Goal: Transaction & Acquisition: Purchase product/service

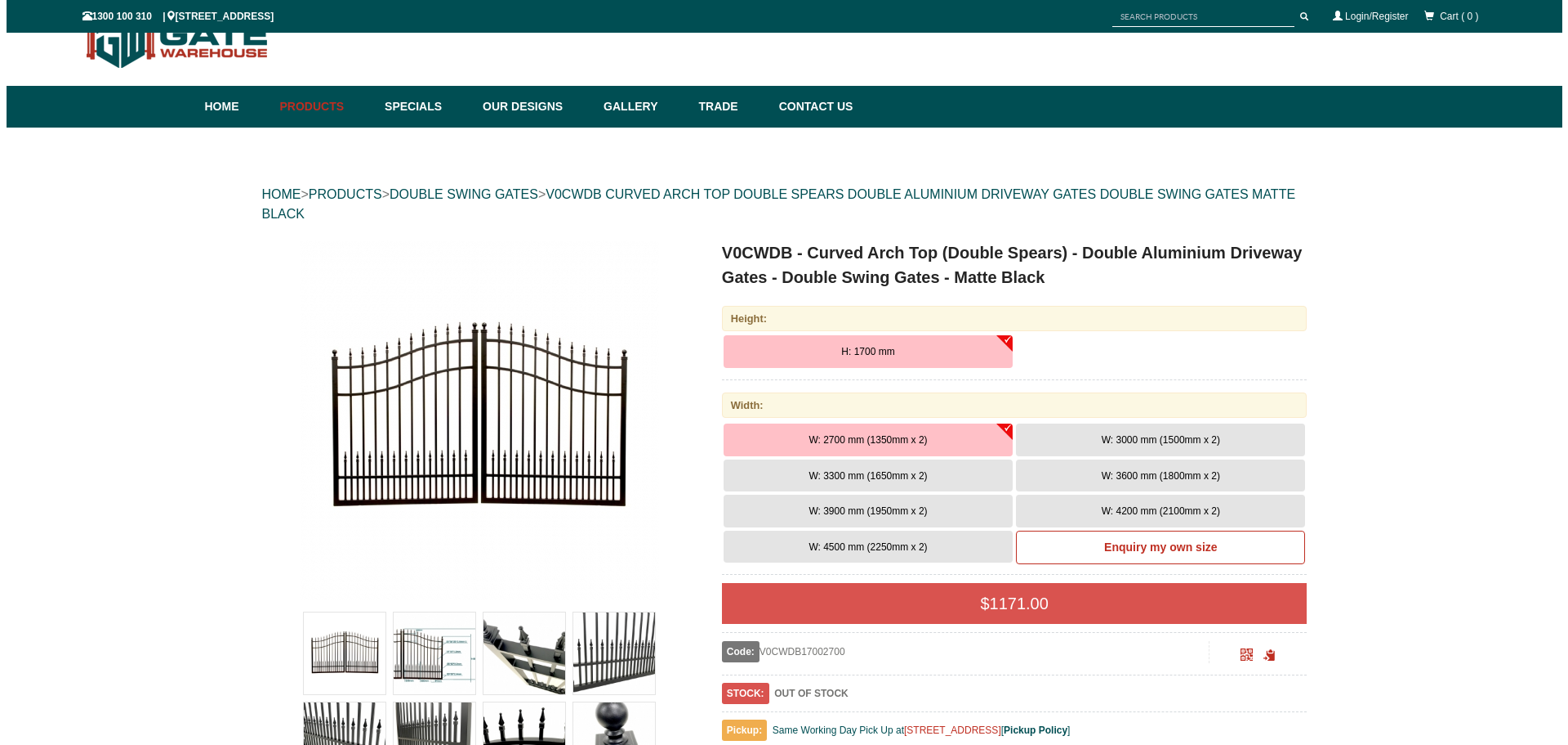
scroll to position [41, 0]
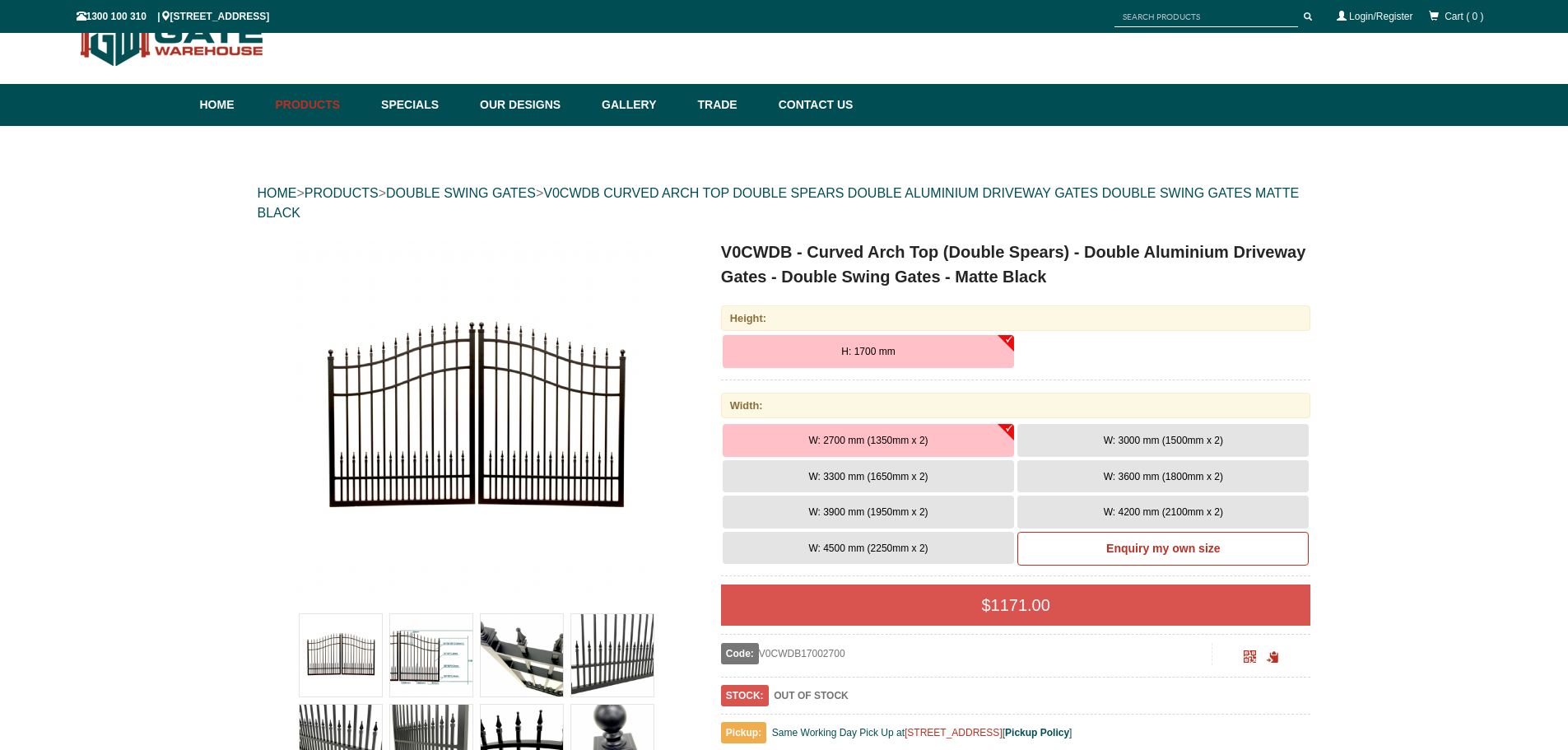
click at [492, 461] on img at bounding box center [476, 420] width 363 height 362
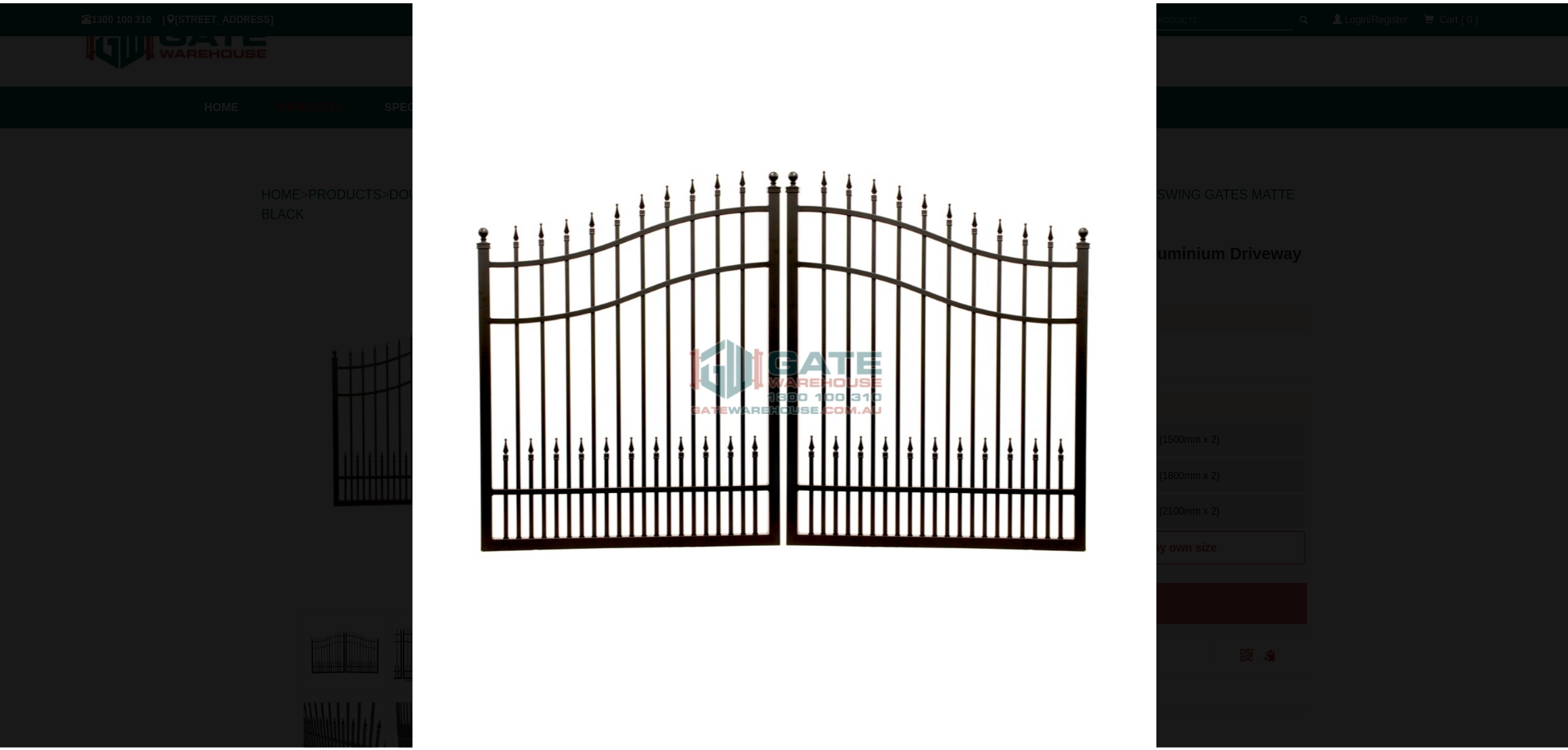
scroll to position [0, 0]
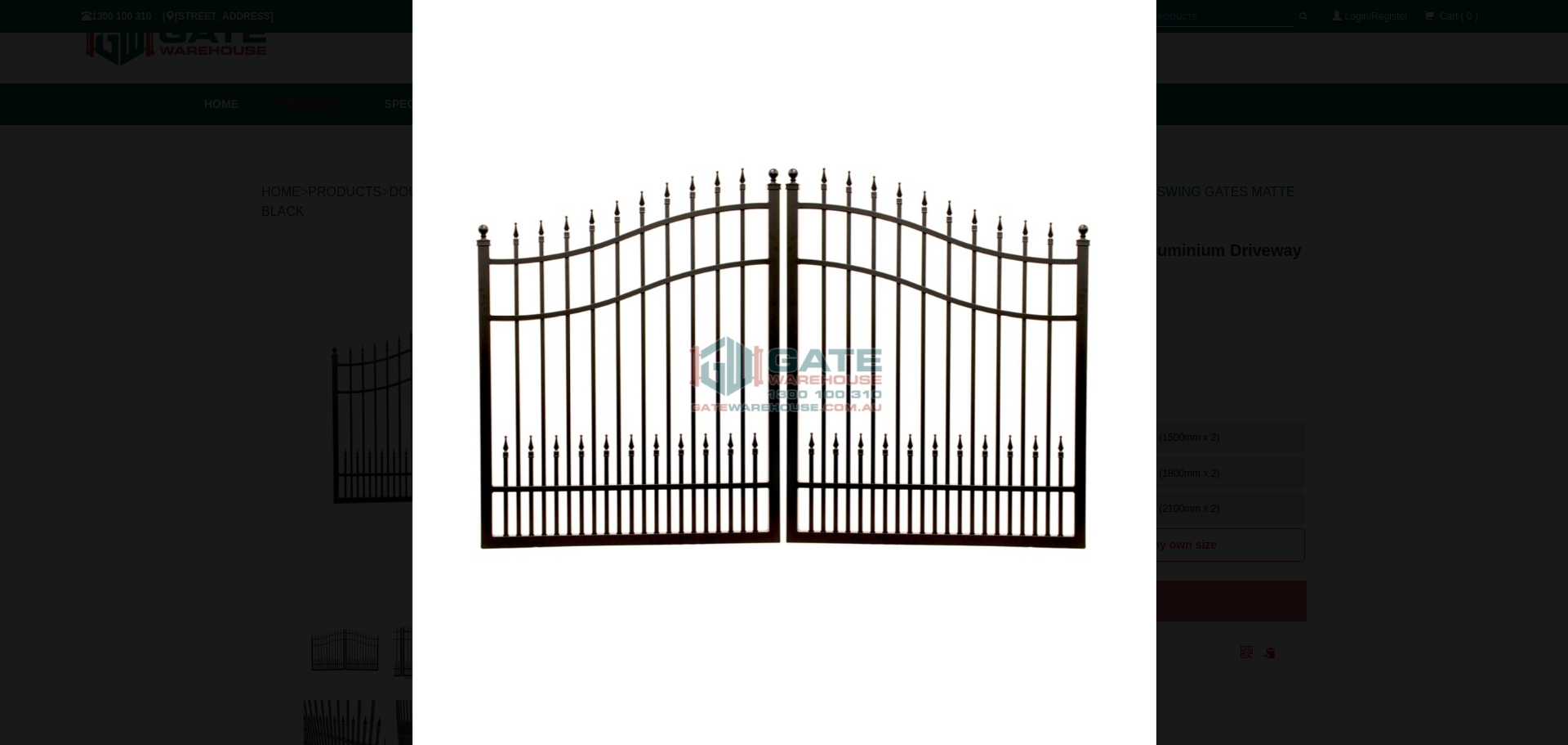
click at [1103, 373] on img at bounding box center [784, 372] width 745 height 745
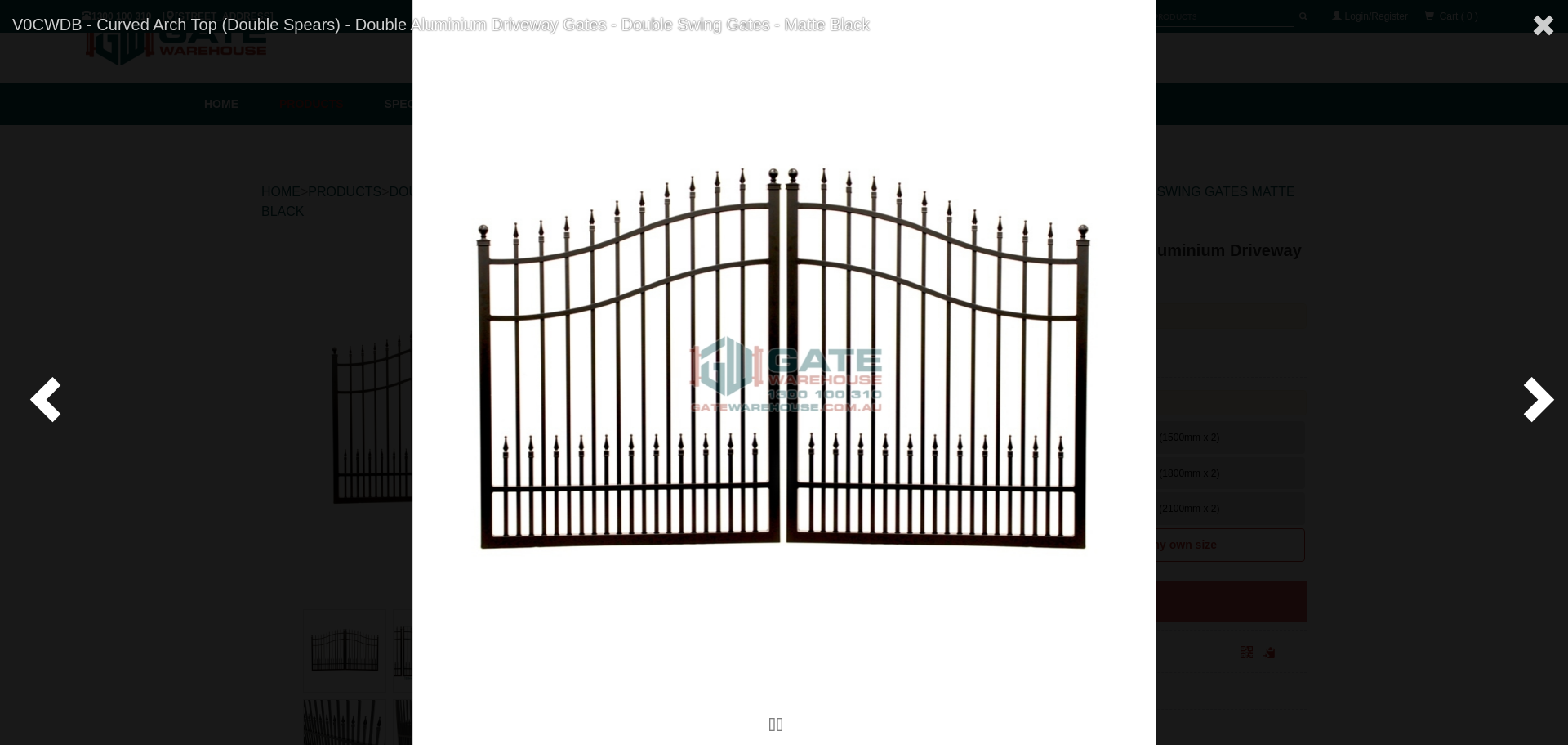
click at [49, 398] on span at bounding box center [49, 398] width 49 height 49
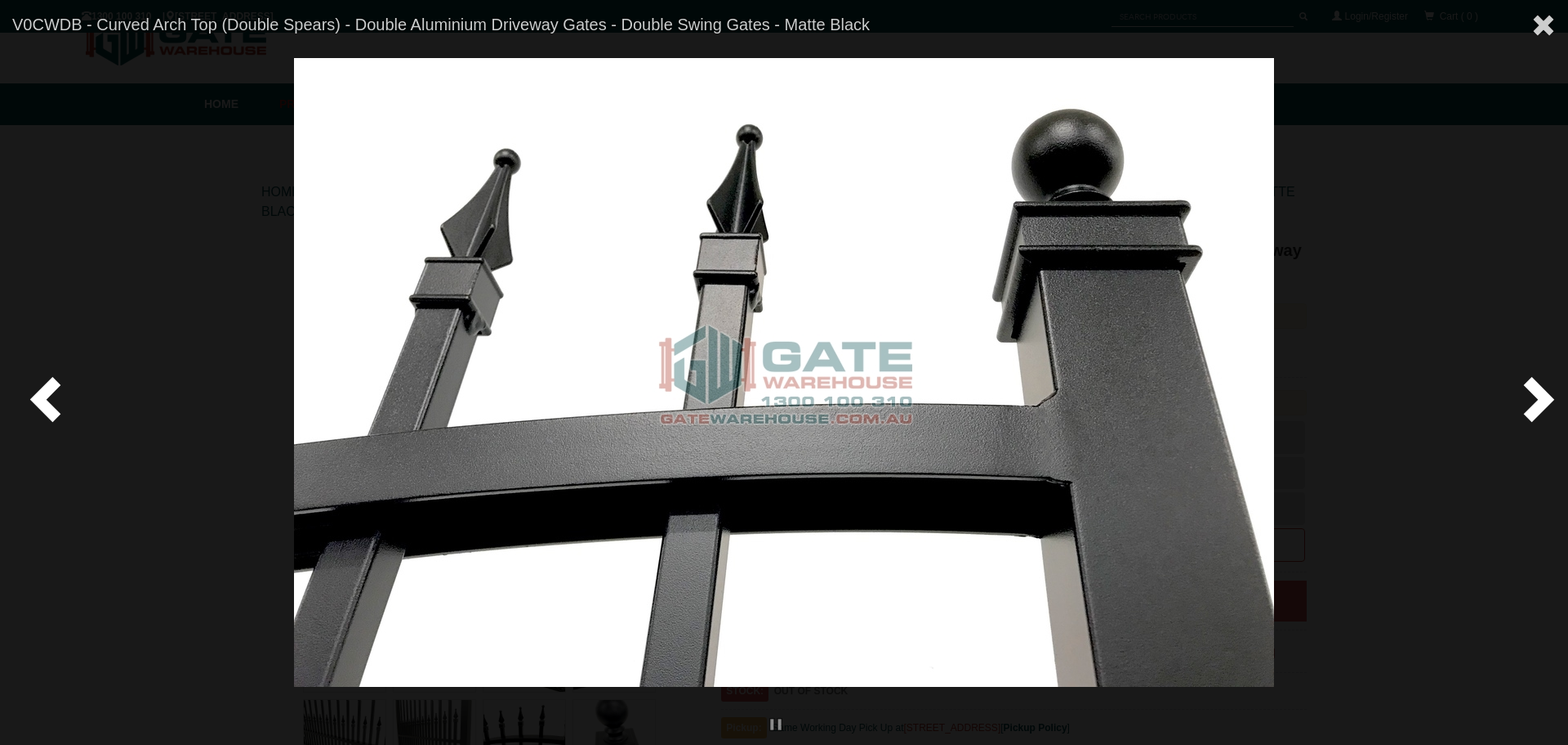
click at [49, 398] on span at bounding box center [49, 398] width 49 height 49
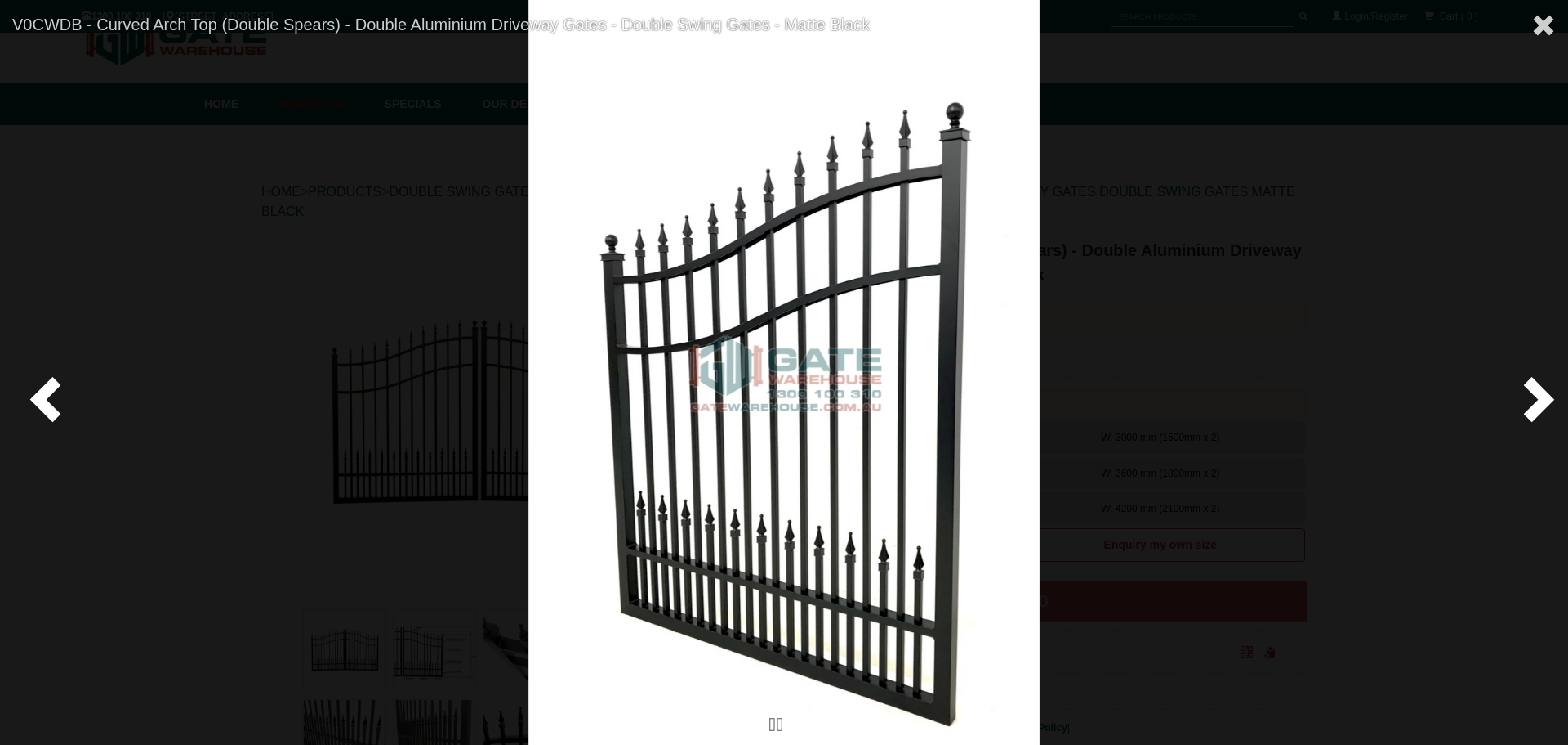
click at [49, 398] on span at bounding box center [49, 398] width 49 height 49
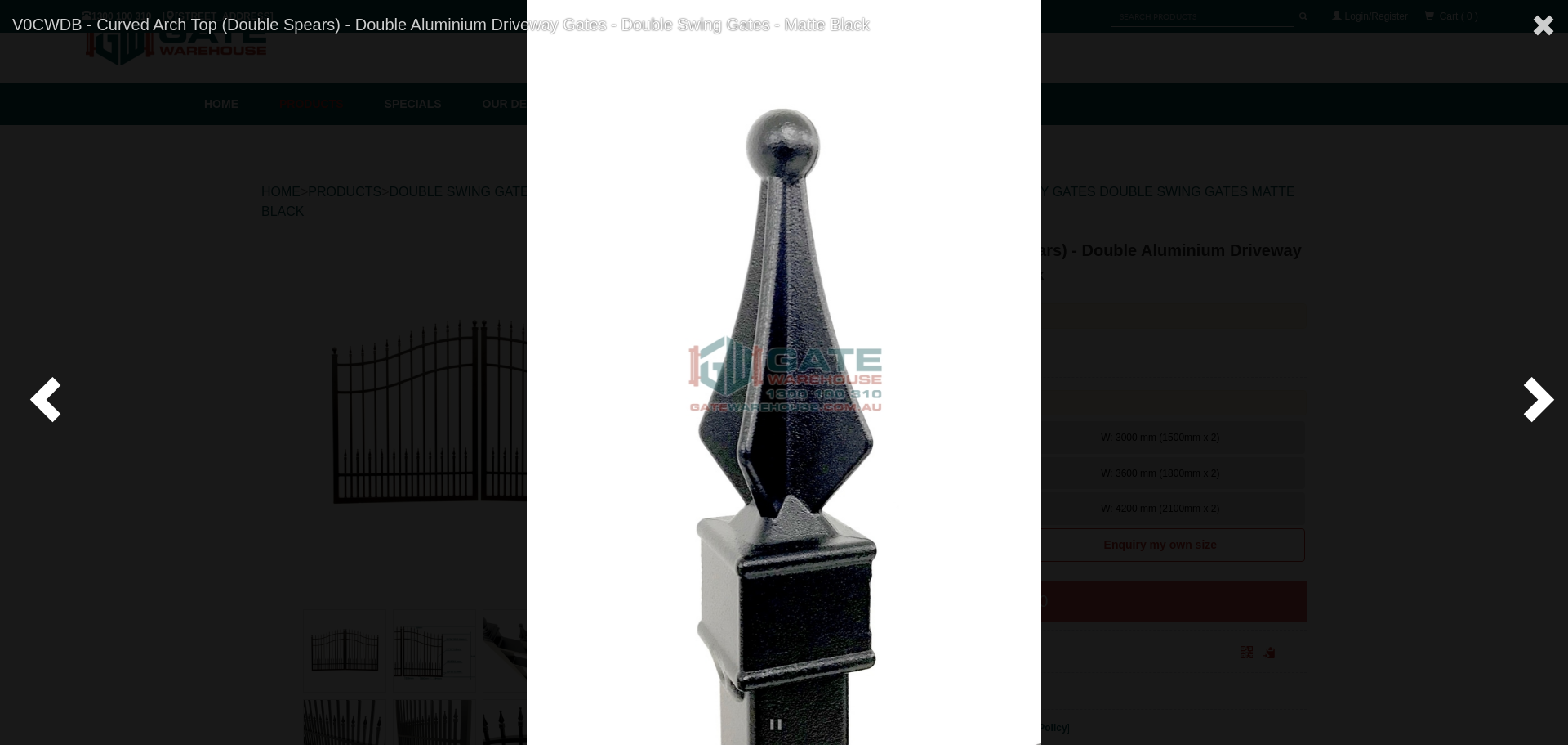
click at [49, 398] on span at bounding box center [49, 398] width 49 height 49
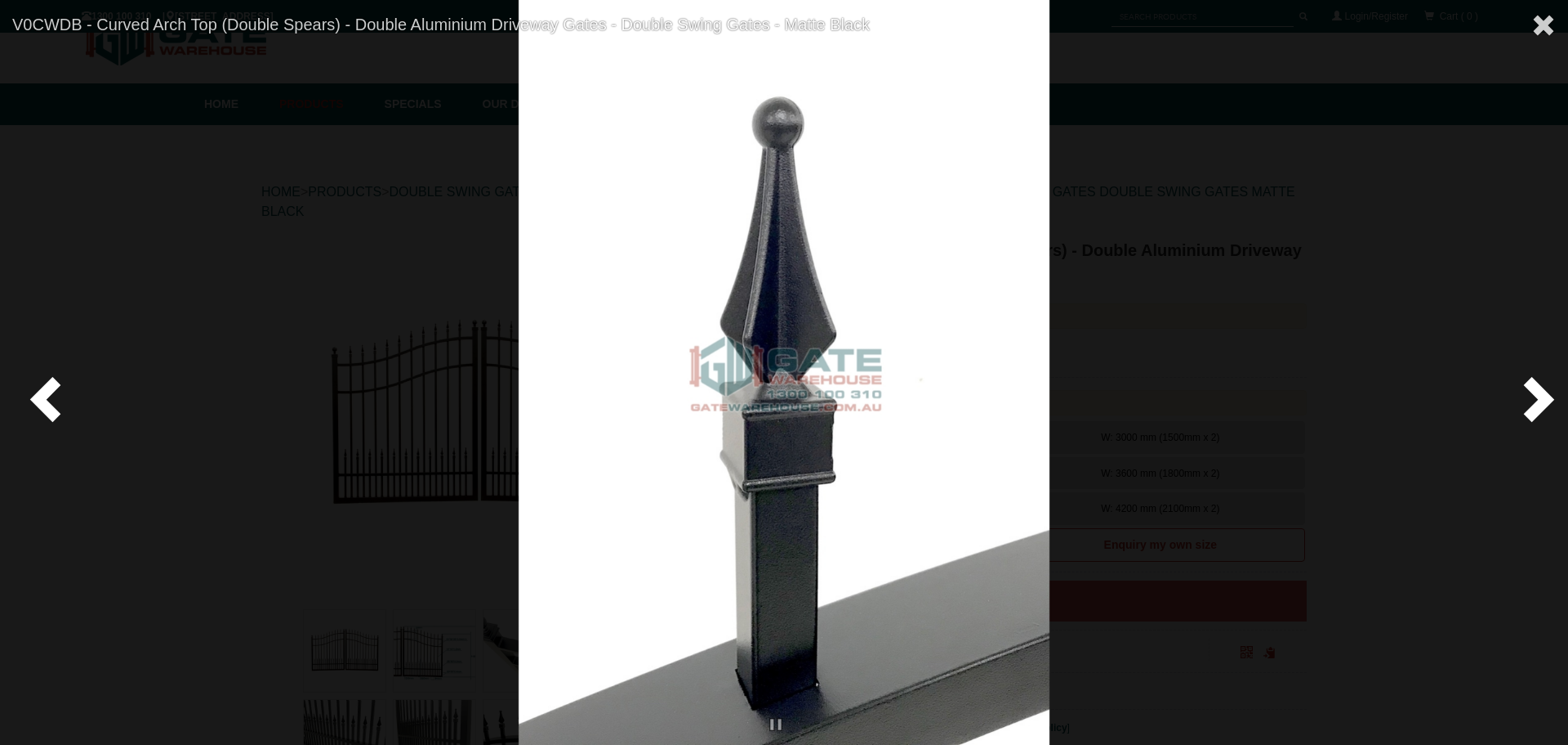
click at [49, 398] on span at bounding box center [49, 398] width 49 height 49
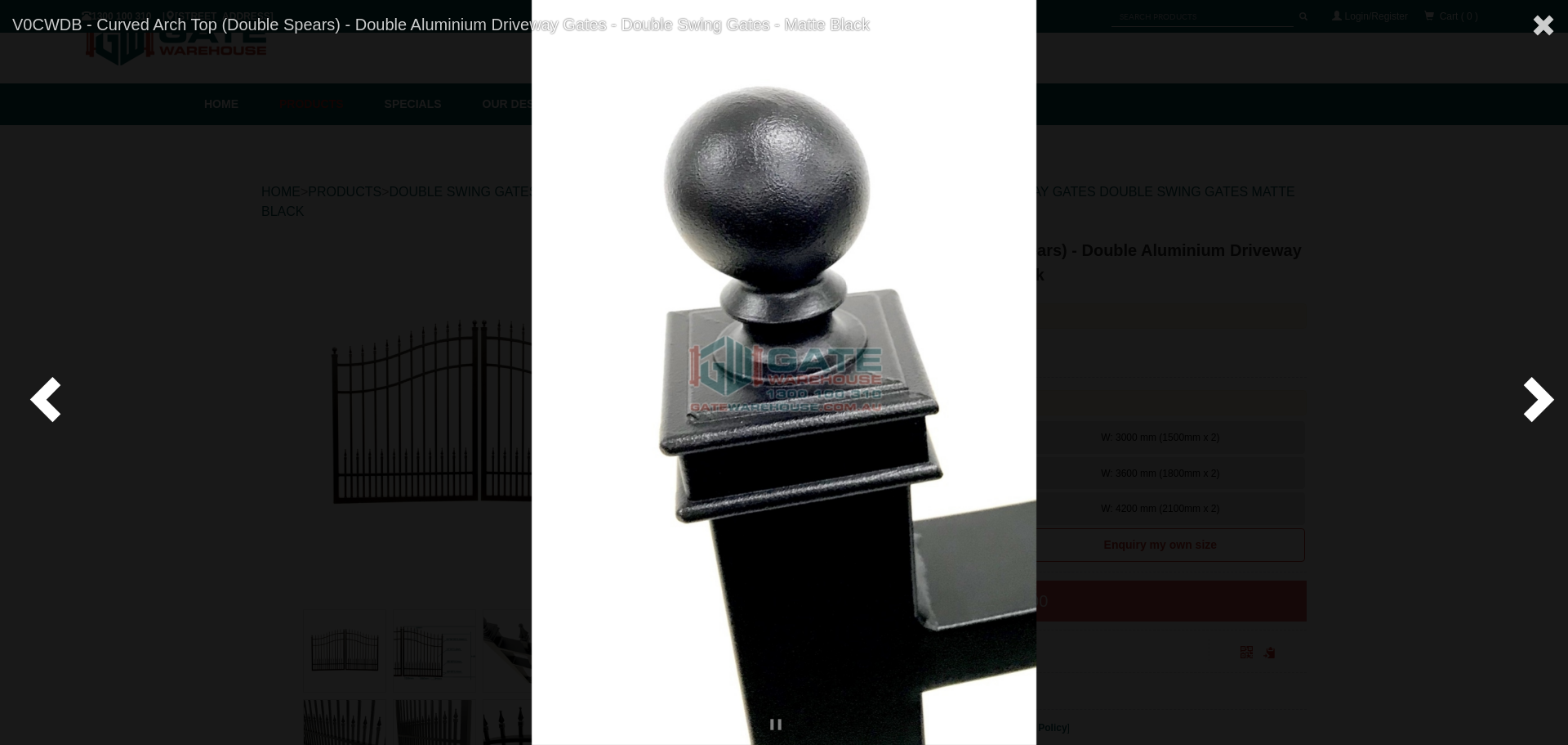
click at [49, 398] on span at bounding box center [49, 398] width 49 height 49
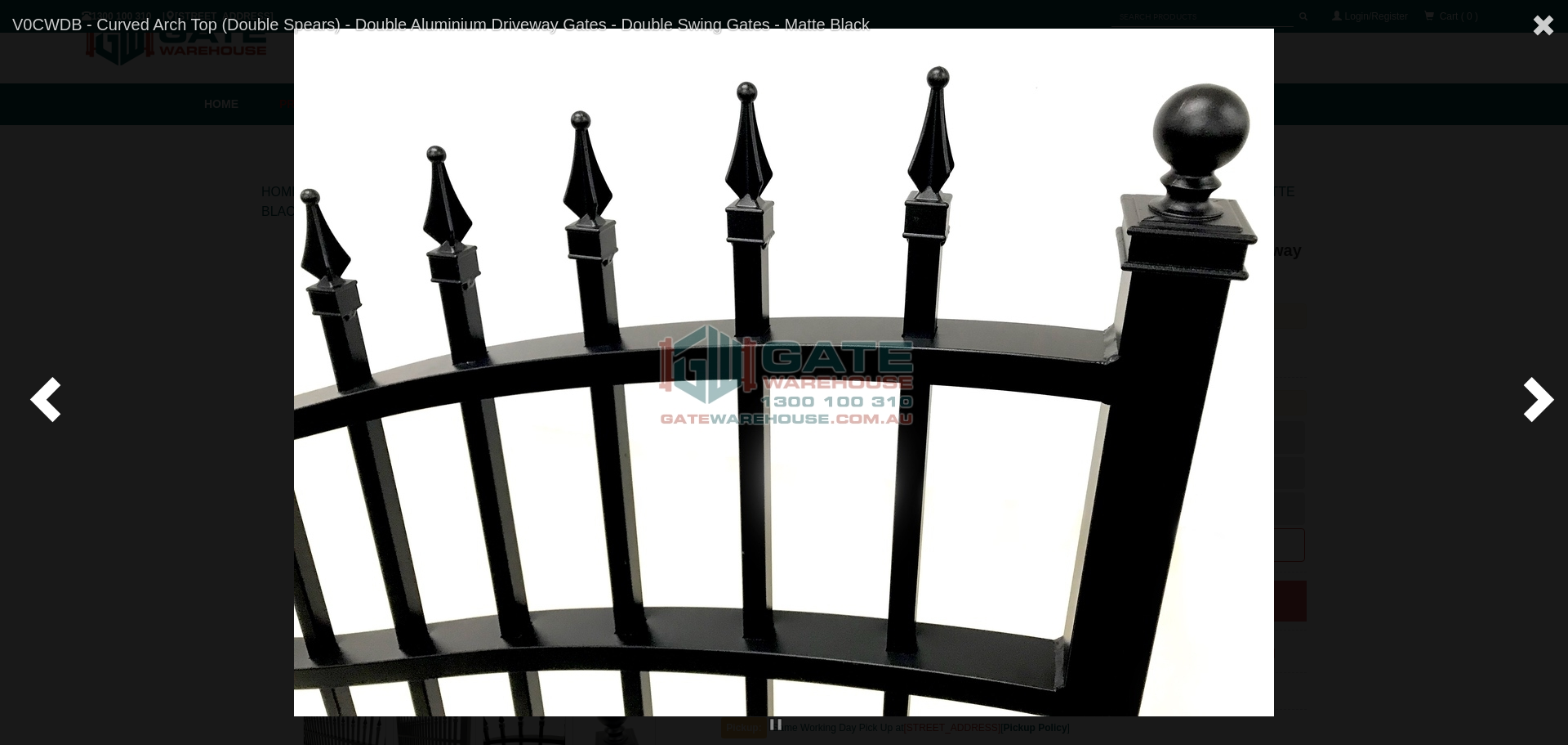
click at [47, 398] on span at bounding box center [49, 398] width 49 height 49
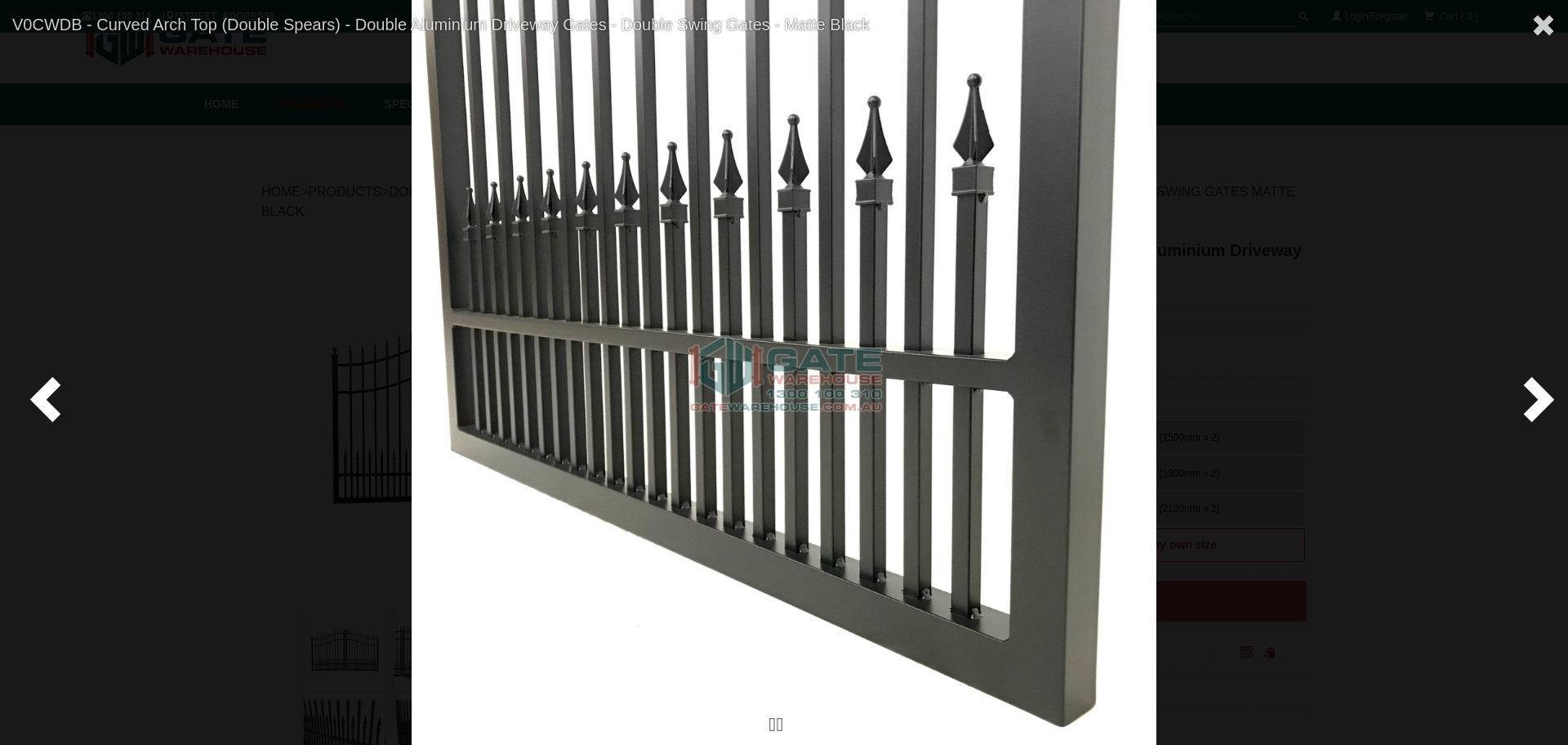
click at [47, 398] on span at bounding box center [49, 398] width 49 height 49
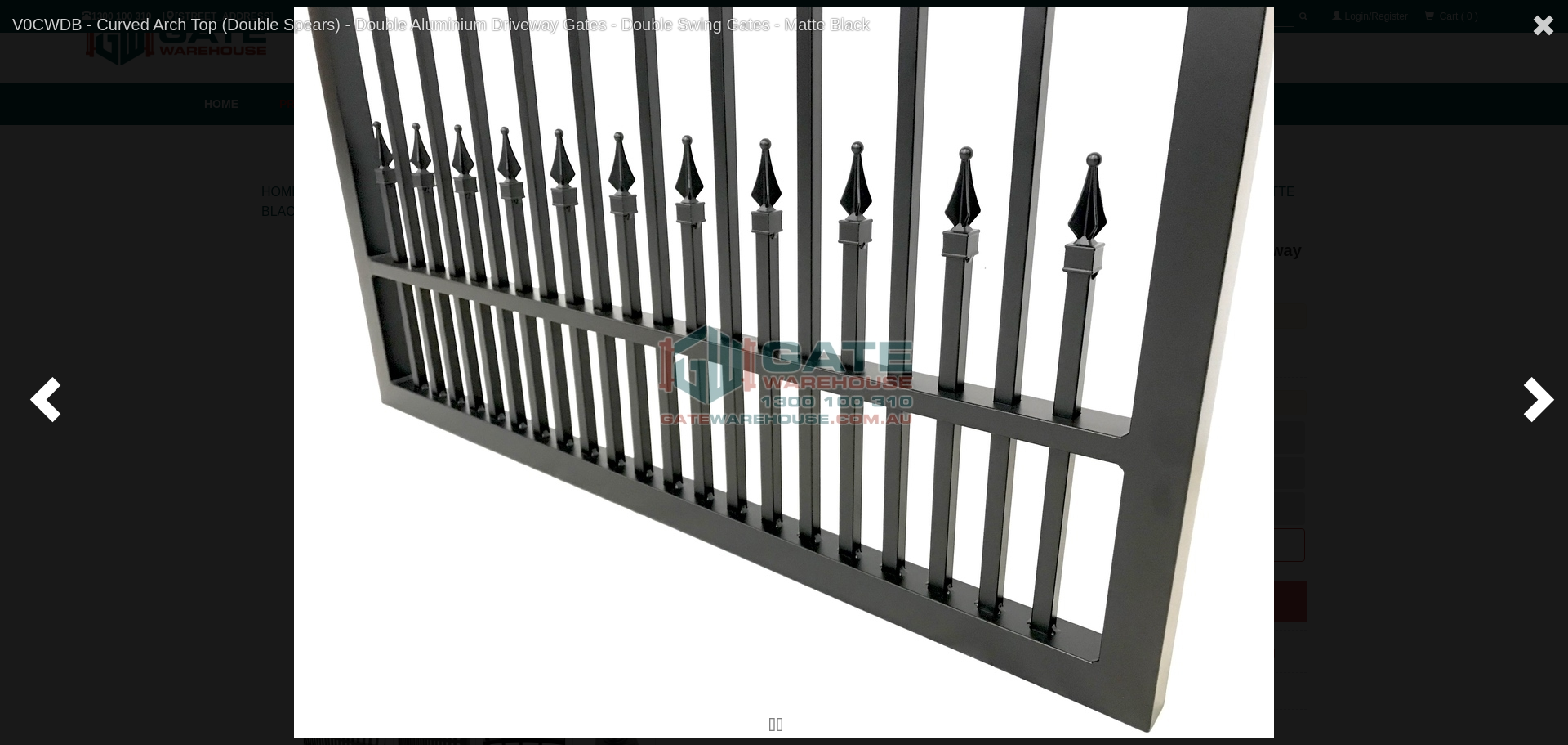
click at [47, 398] on span at bounding box center [49, 398] width 49 height 49
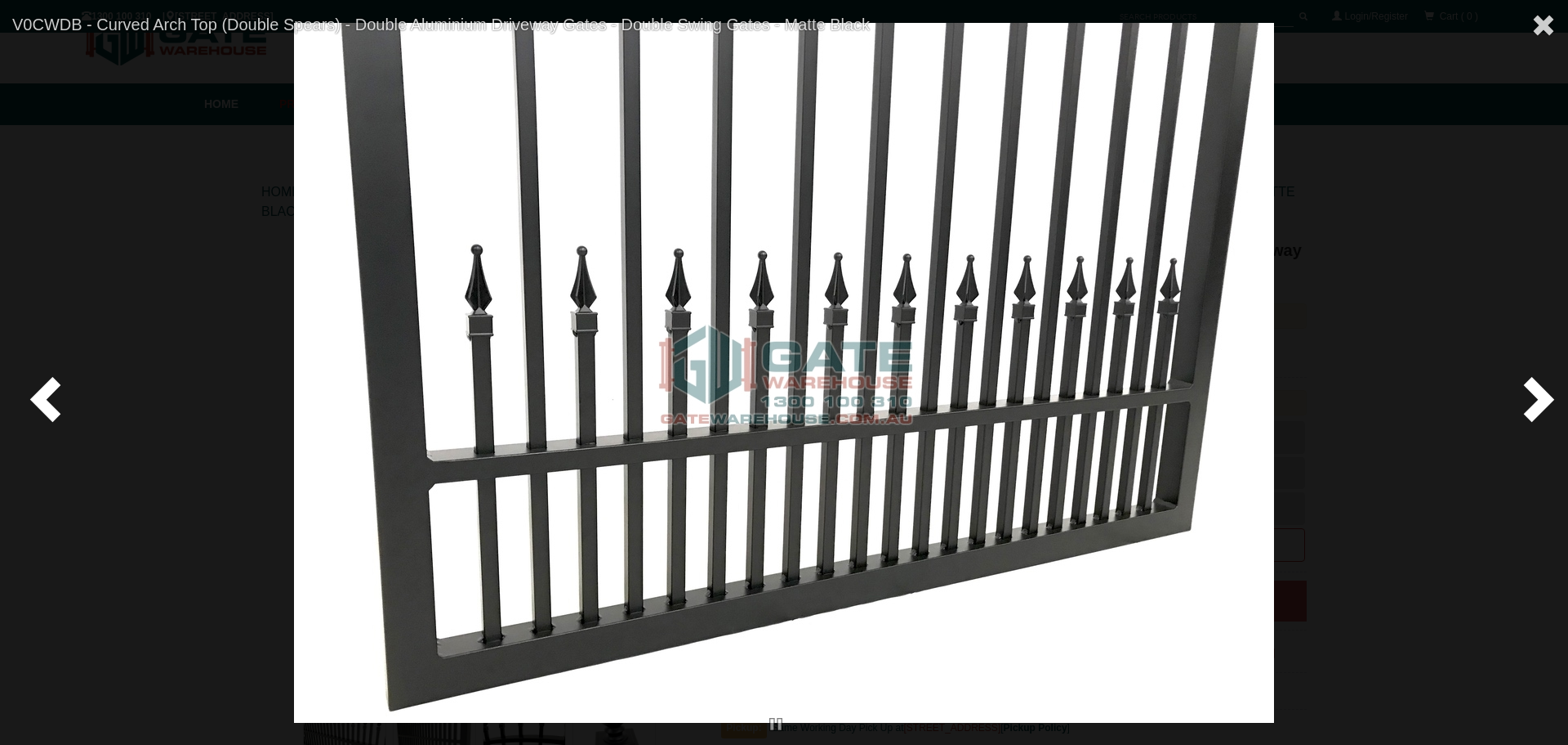
click at [47, 398] on span at bounding box center [49, 398] width 49 height 49
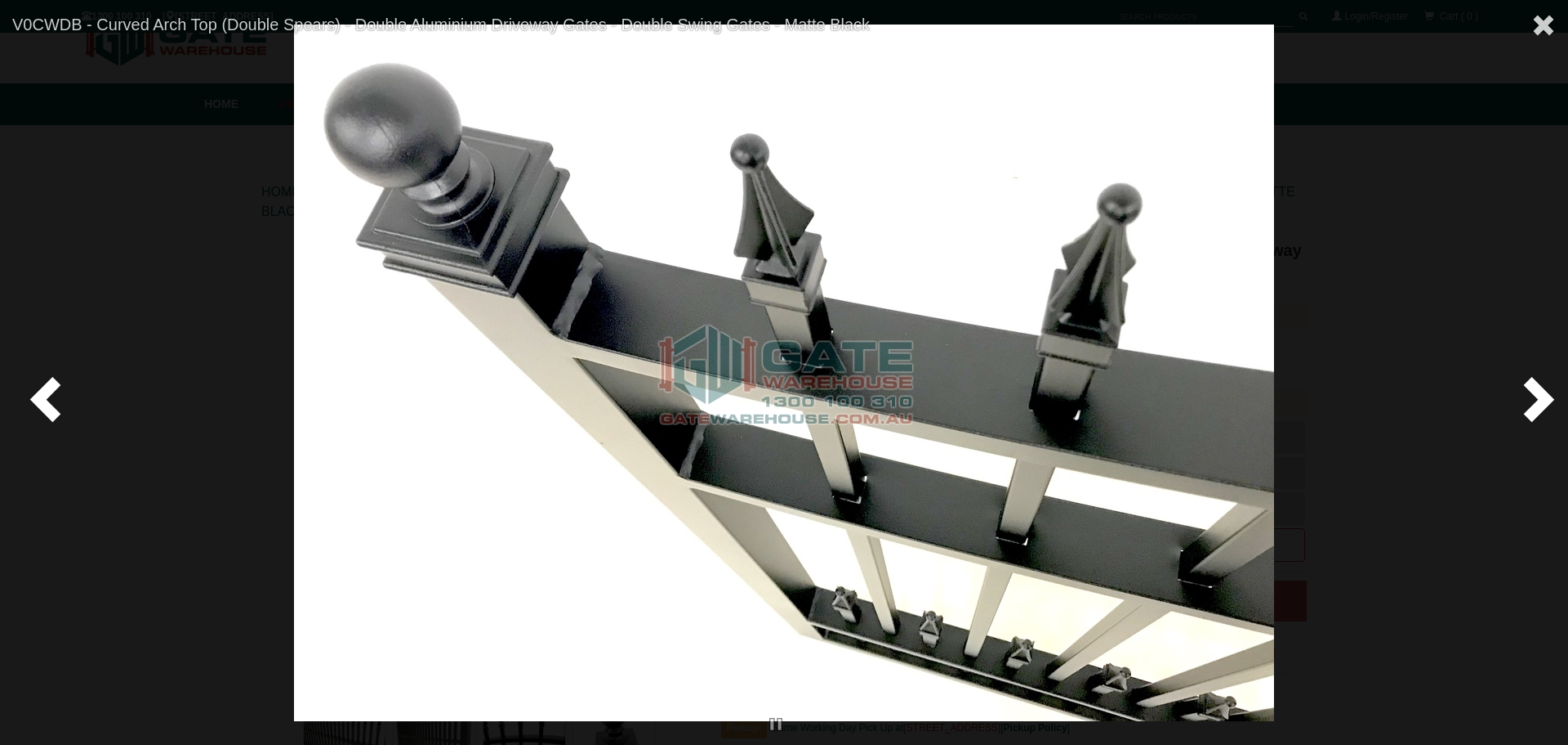
click at [47, 395] on span at bounding box center [49, 398] width 49 height 49
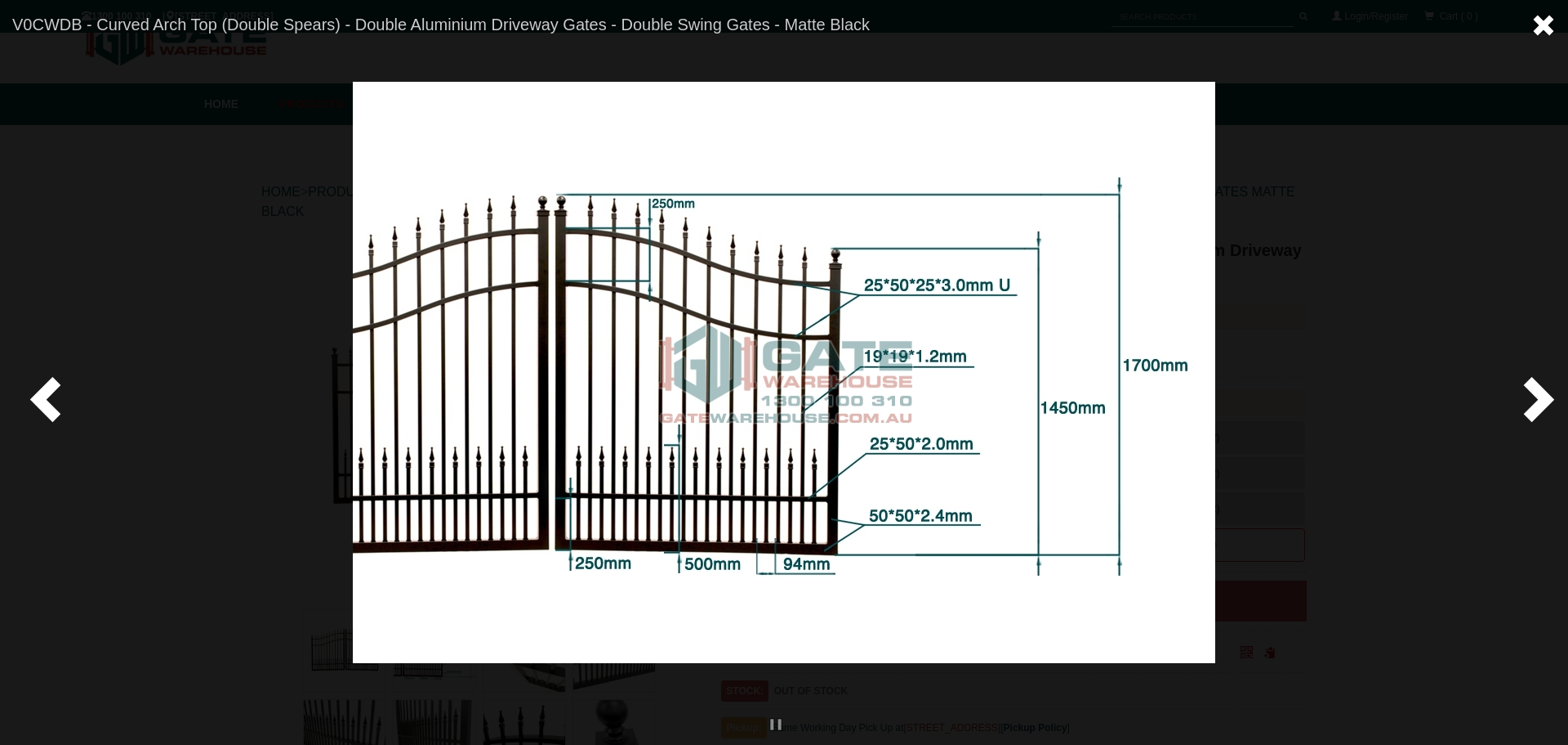
click at [1547, 24] on span at bounding box center [1544, 25] width 24 height 24
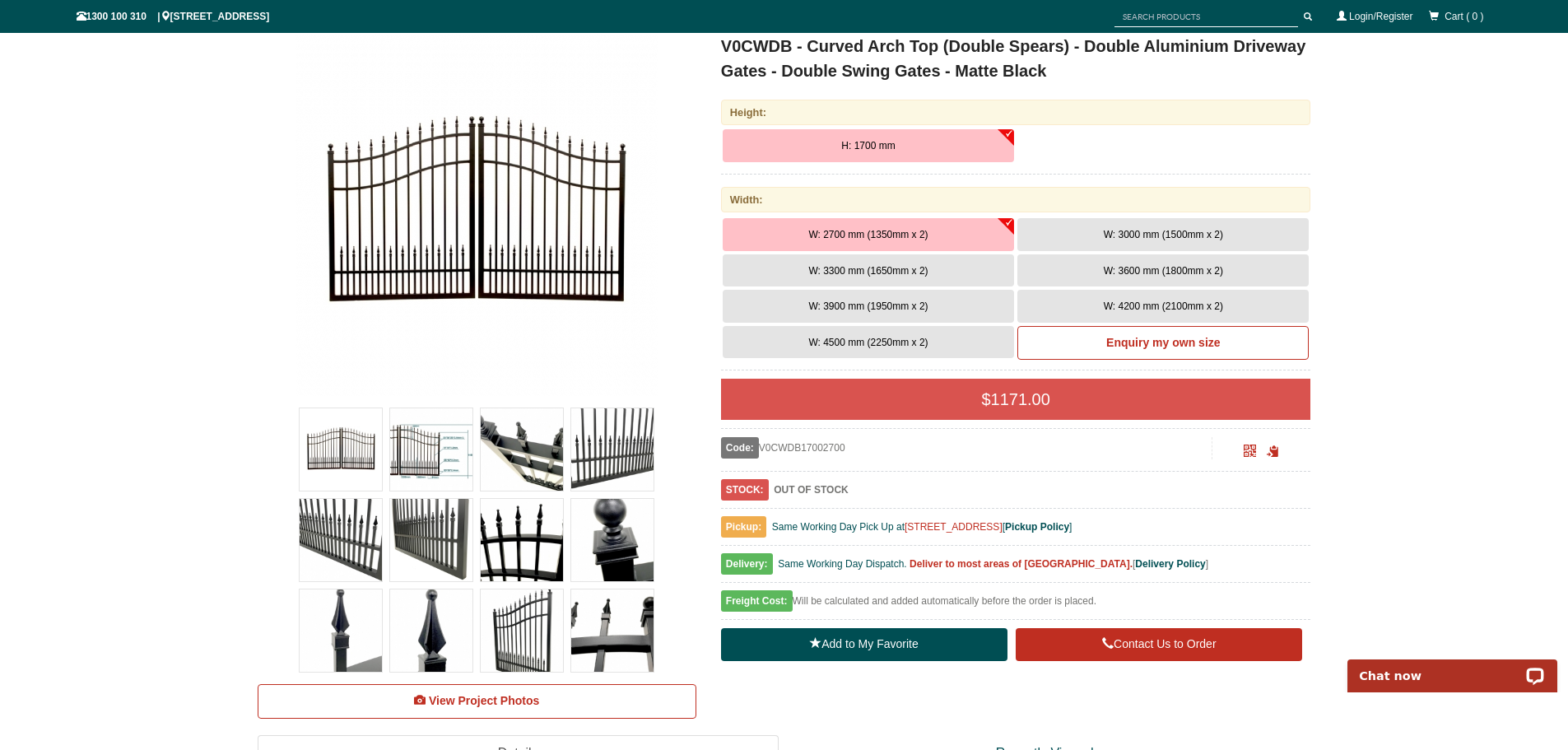
scroll to position [164, 0]
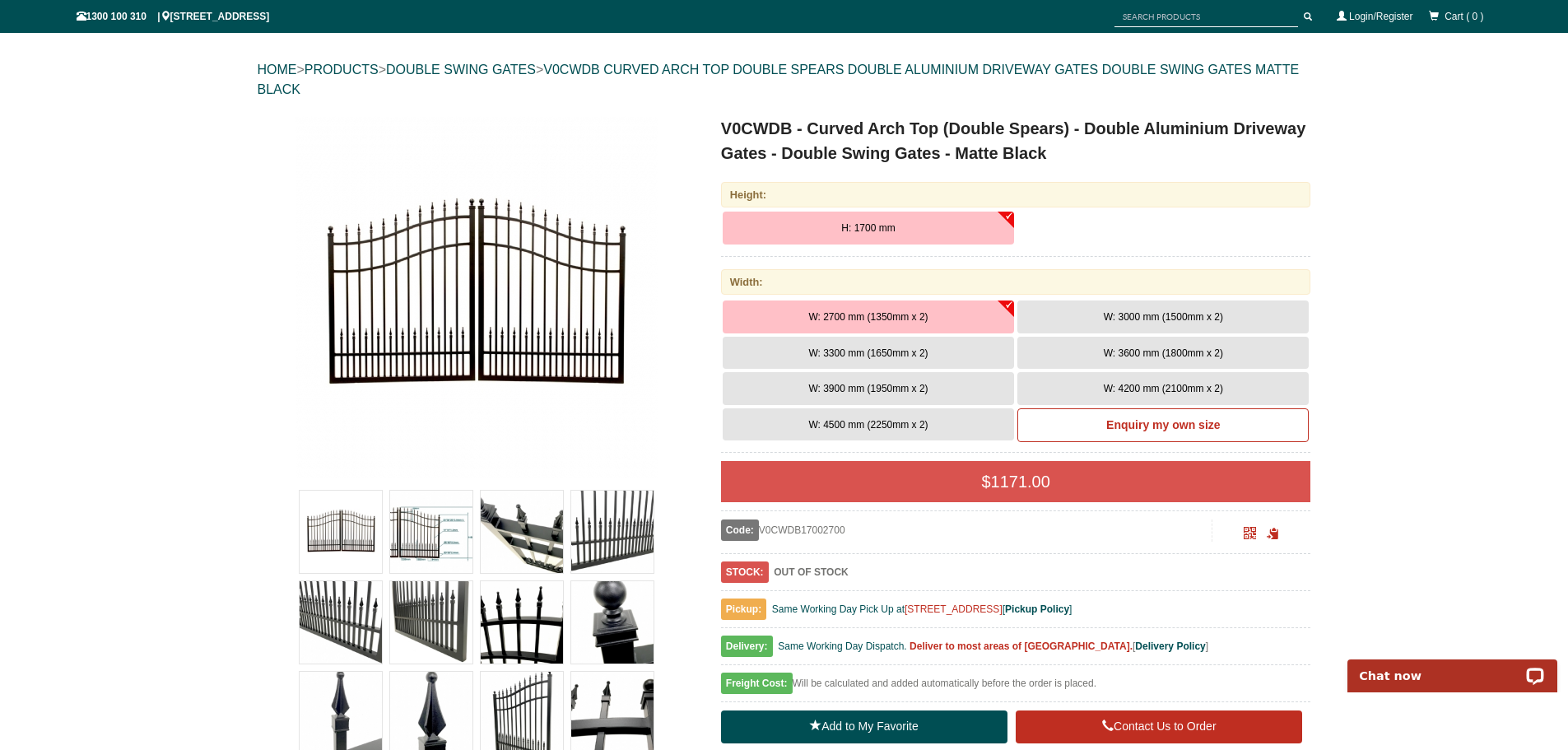
click at [911, 351] on span "W: 3300 mm (1650mm x 2)" at bounding box center [867, 353] width 120 height 11
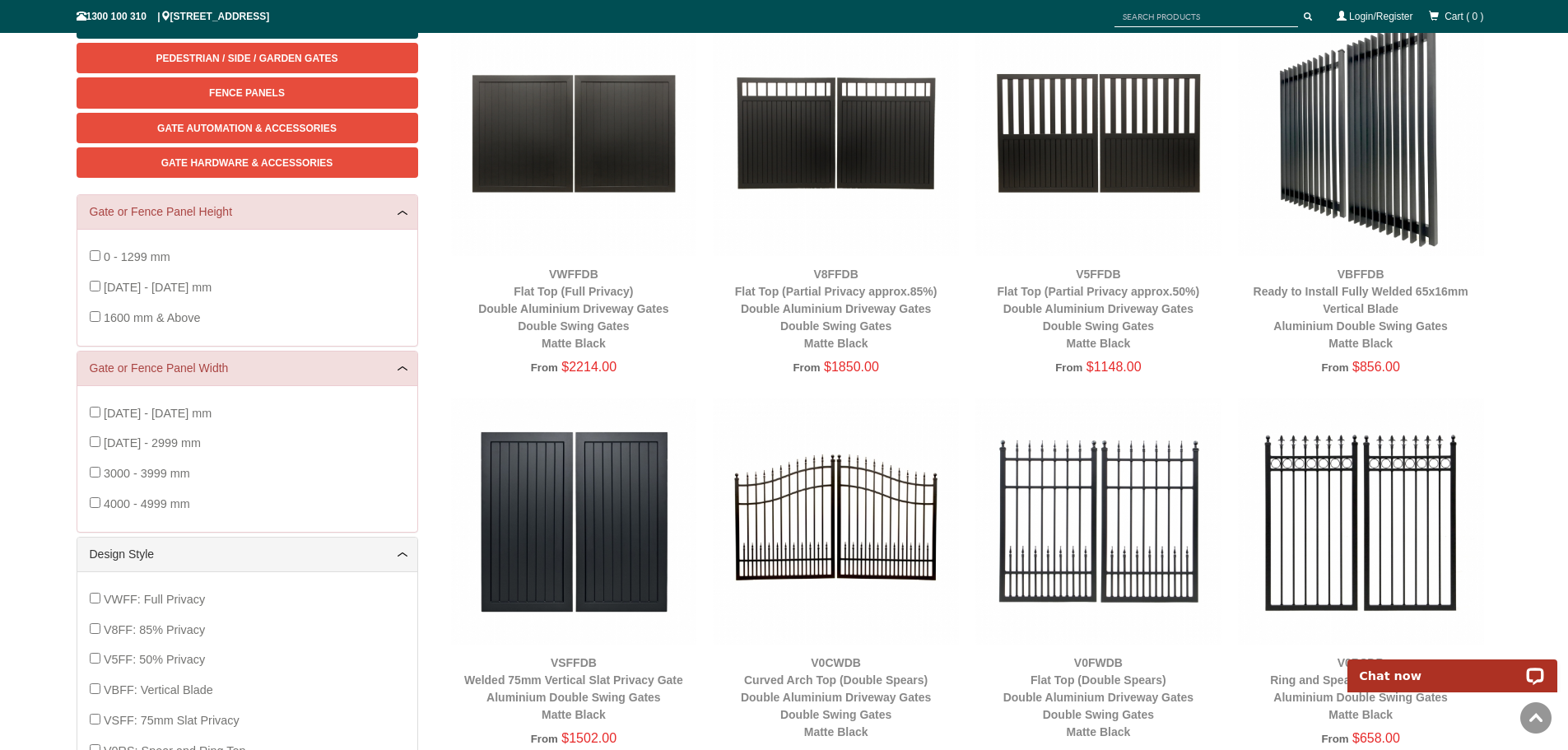
scroll to position [41, 0]
